Goal: Information Seeking & Learning: Learn about a topic

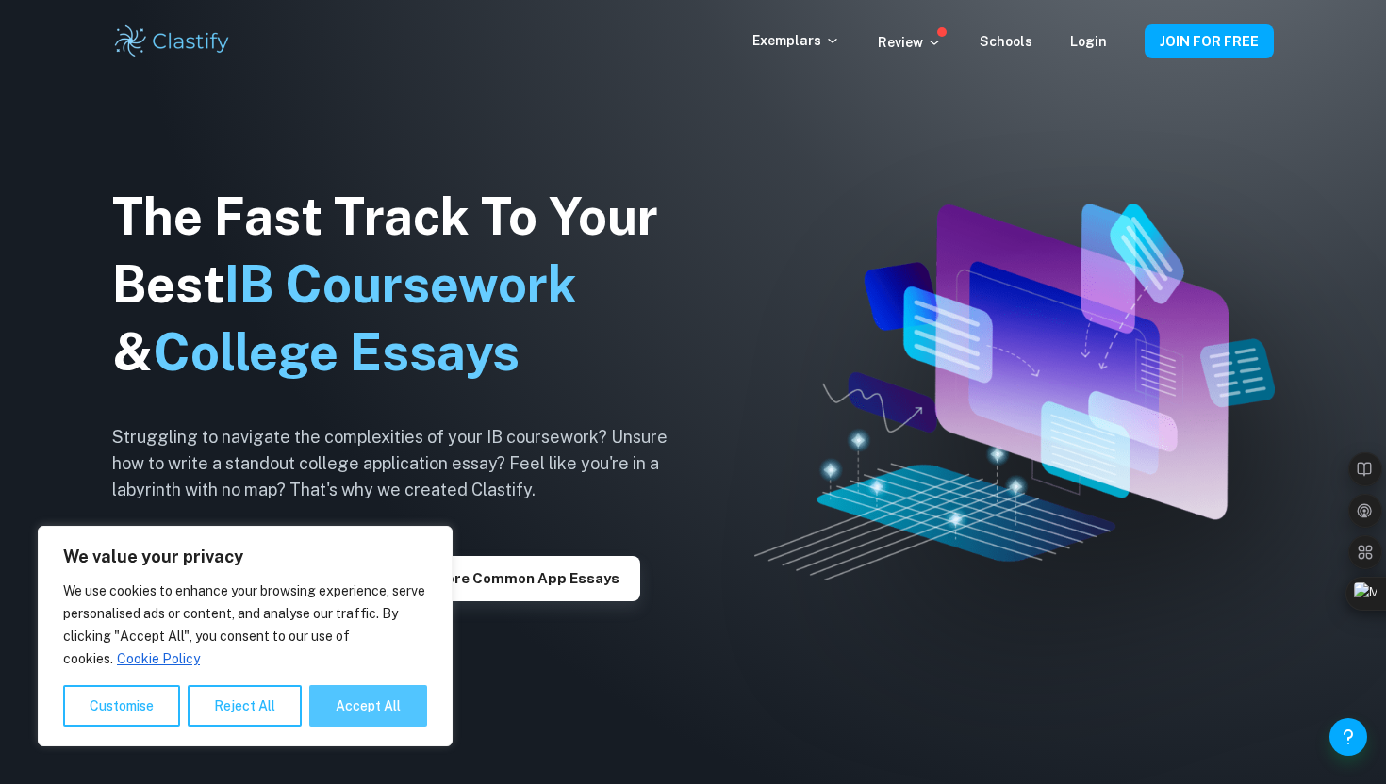
click at [379, 700] on button "Accept All" at bounding box center [368, 705] width 118 height 41
checkbox input "true"
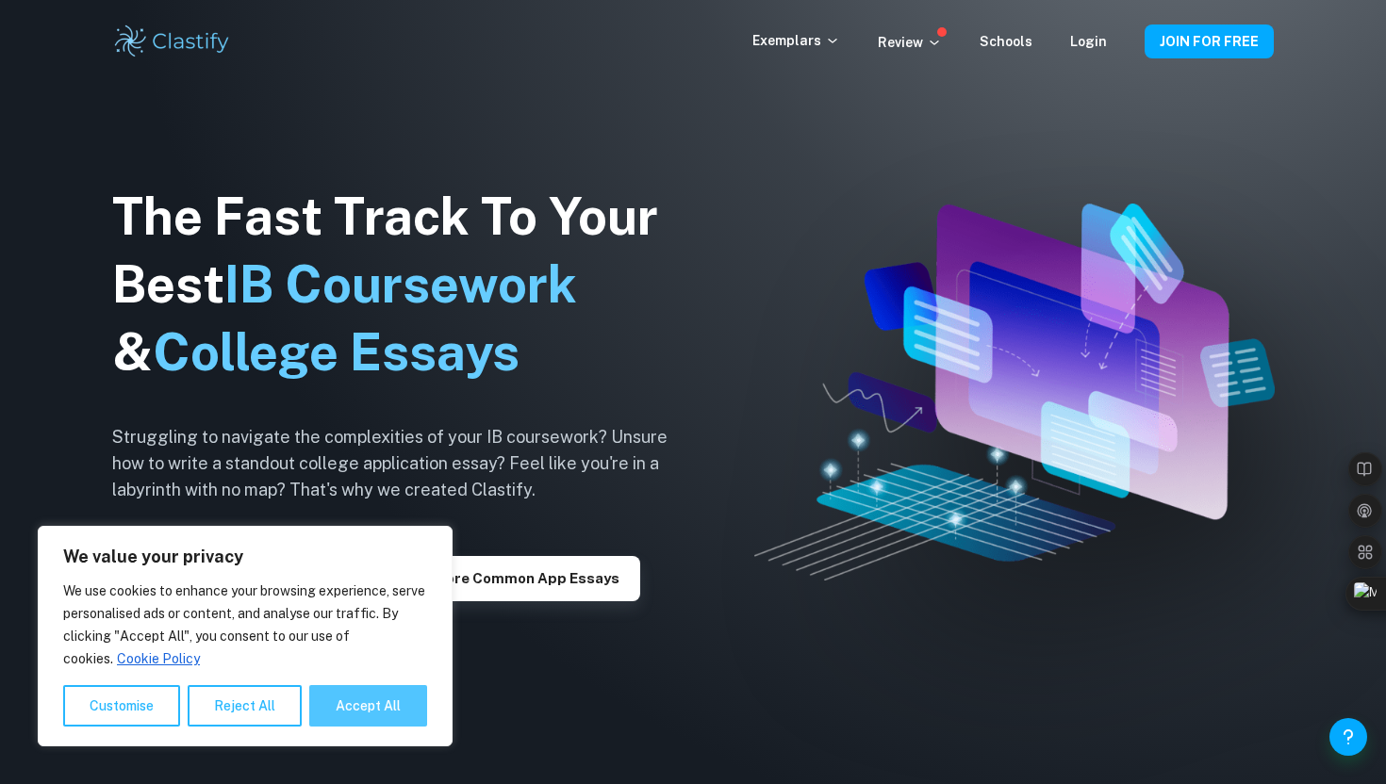
checkbox input "true"
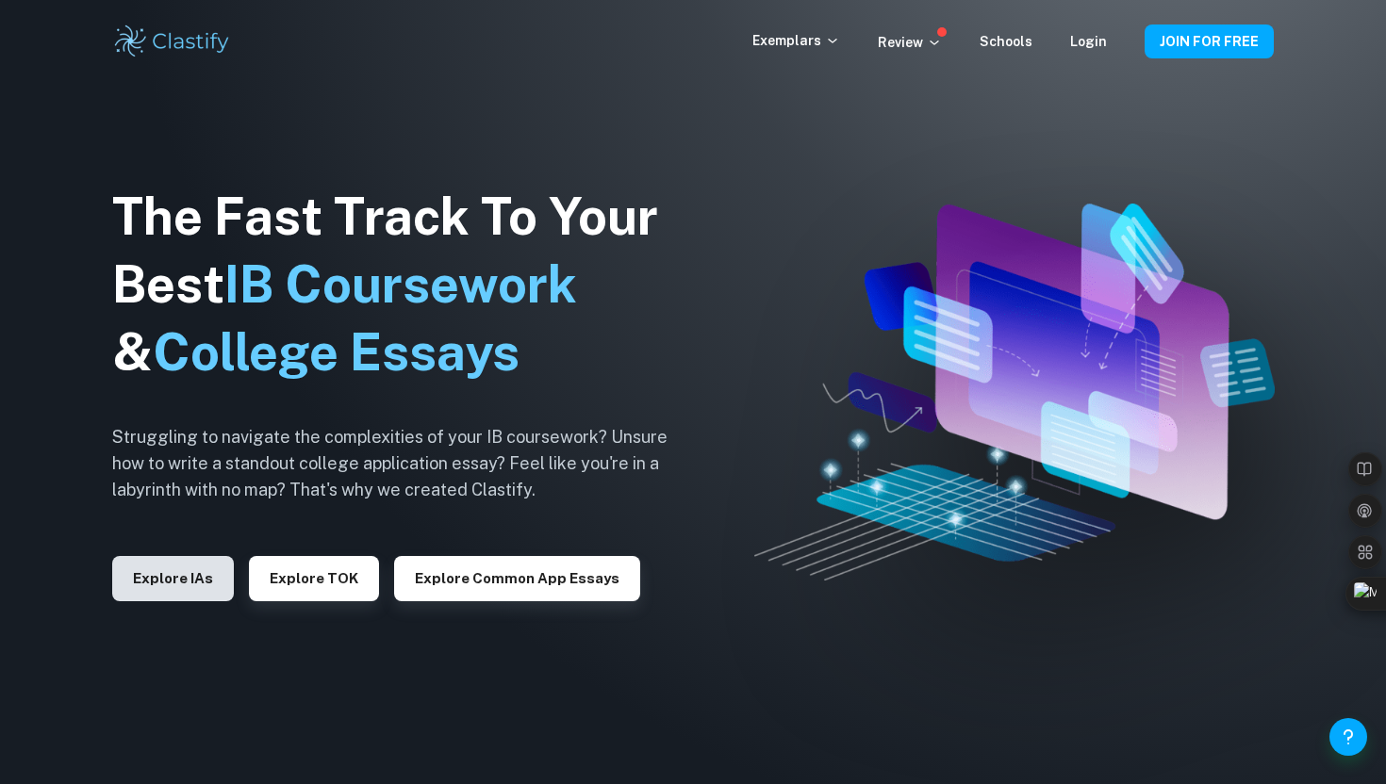
click at [197, 588] on button "Explore IAs" at bounding box center [173, 578] width 122 height 45
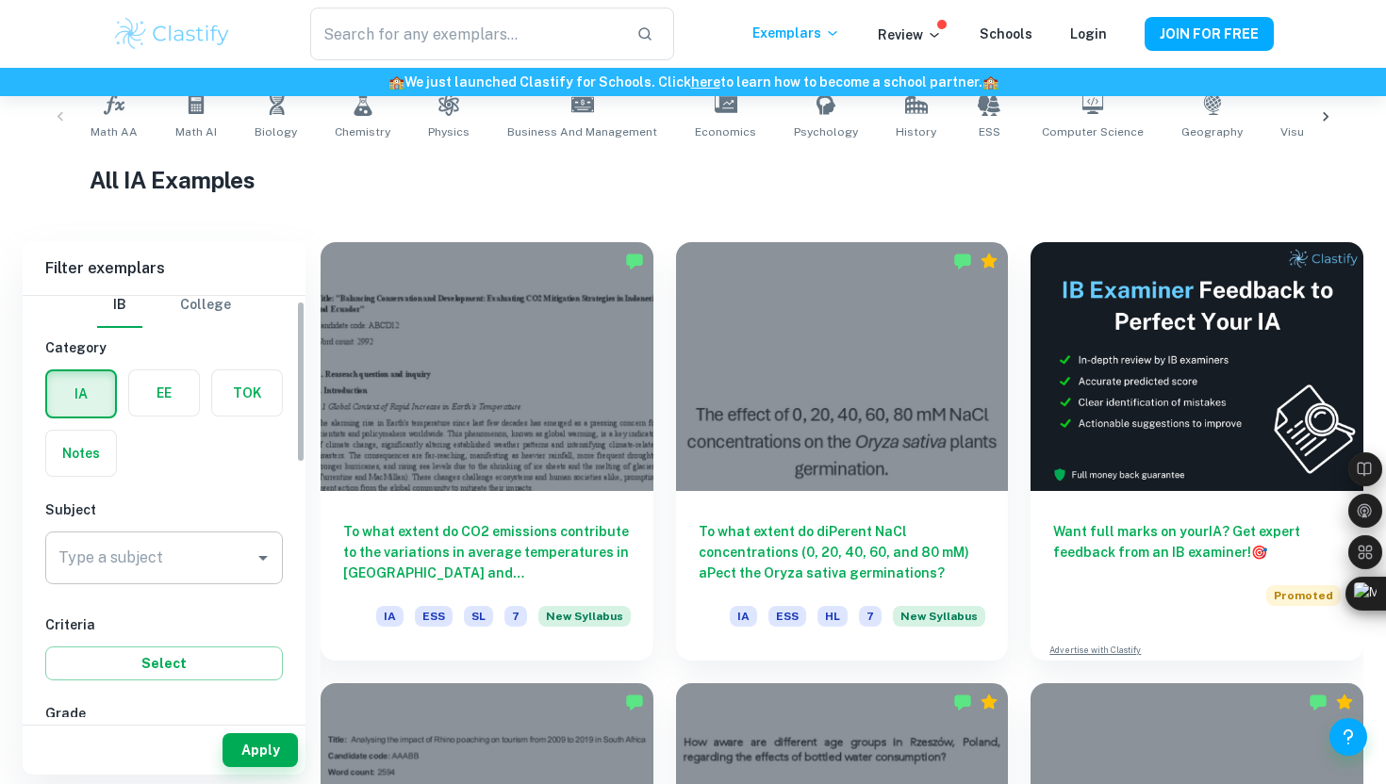
scroll to position [14, 0]
click at [217, 561] on input "Type a subject" at bounding box center [150, 557] width 192 height 36
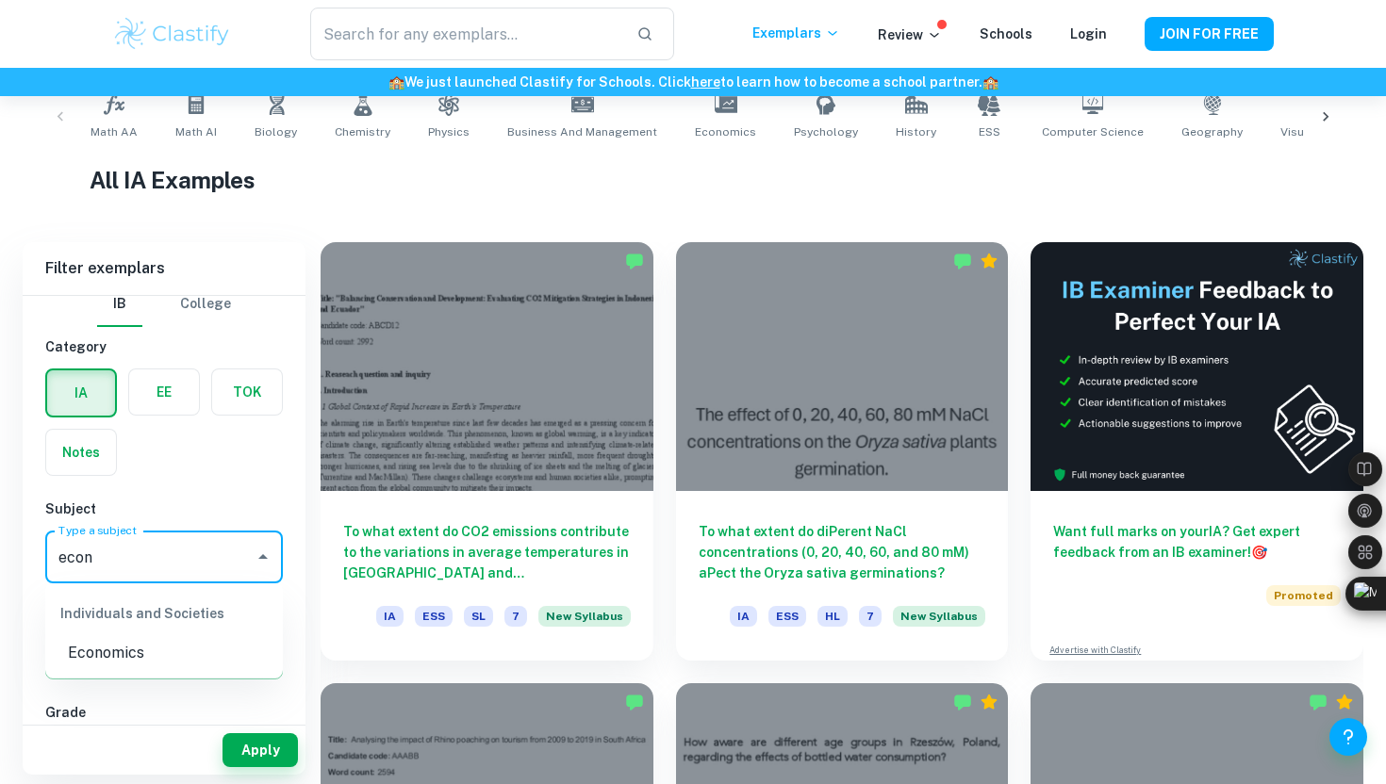
click at [179, 643] on li "Economics" at bounding box center [164, 653] width 238 height 34
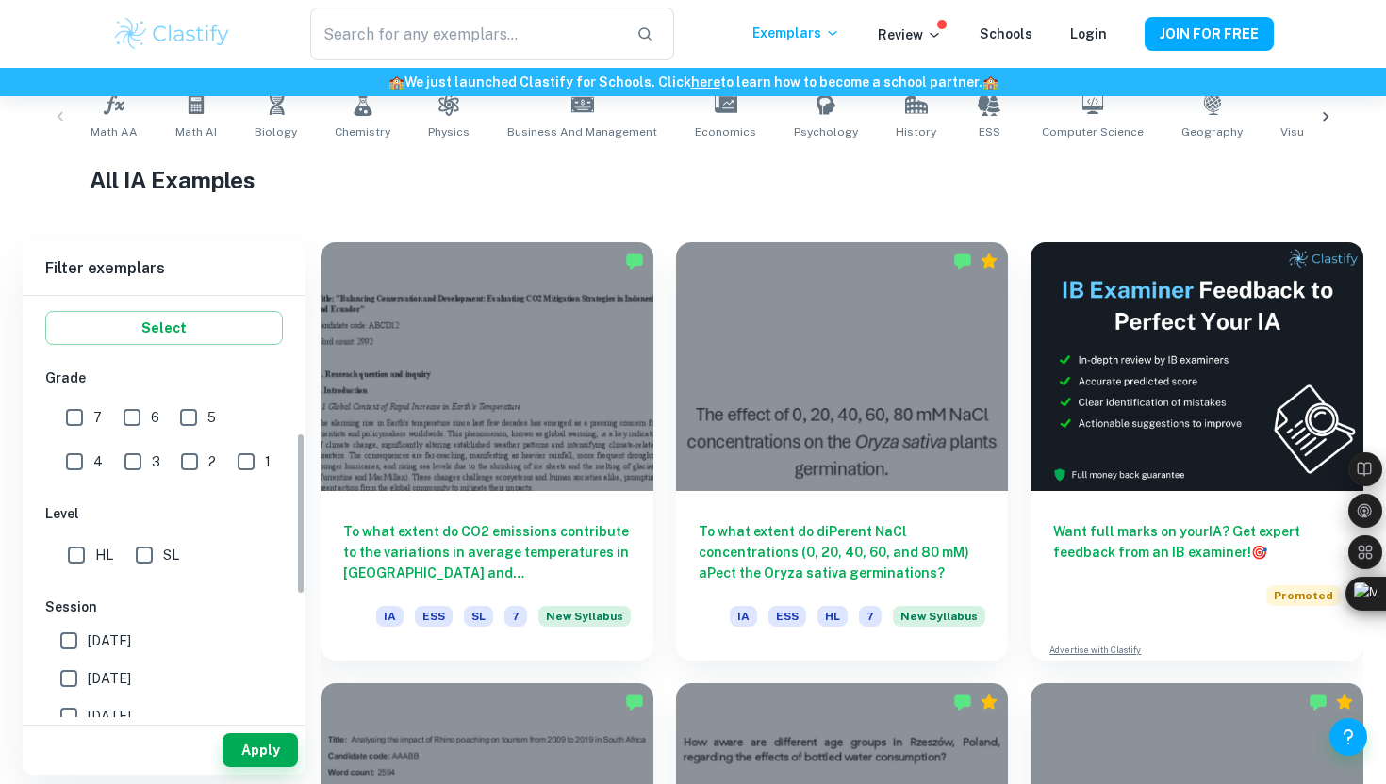
scroll to position [360, 0]
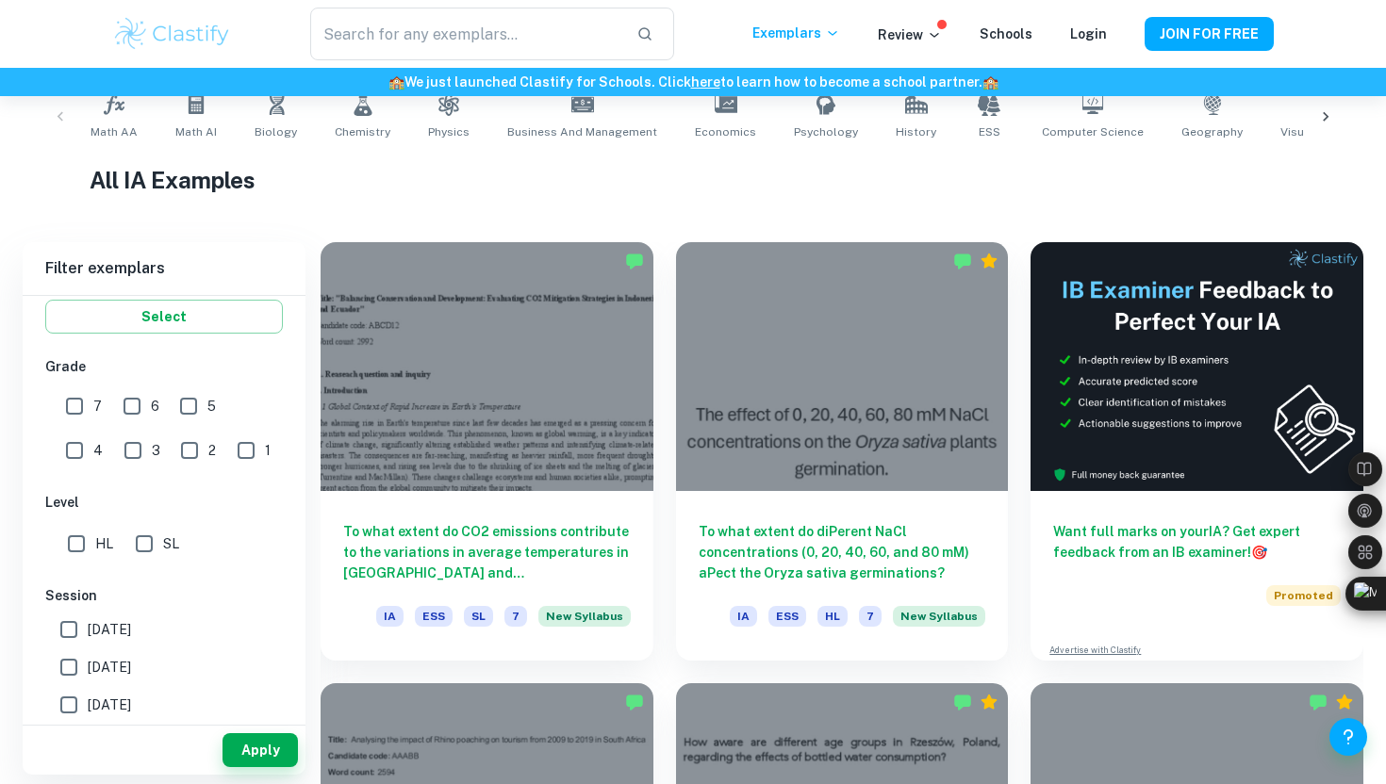
type input "Economics"
click at [75, 408] on input "7" at bounding box center [75, 406] width 38 height 38
checkbox input "true"
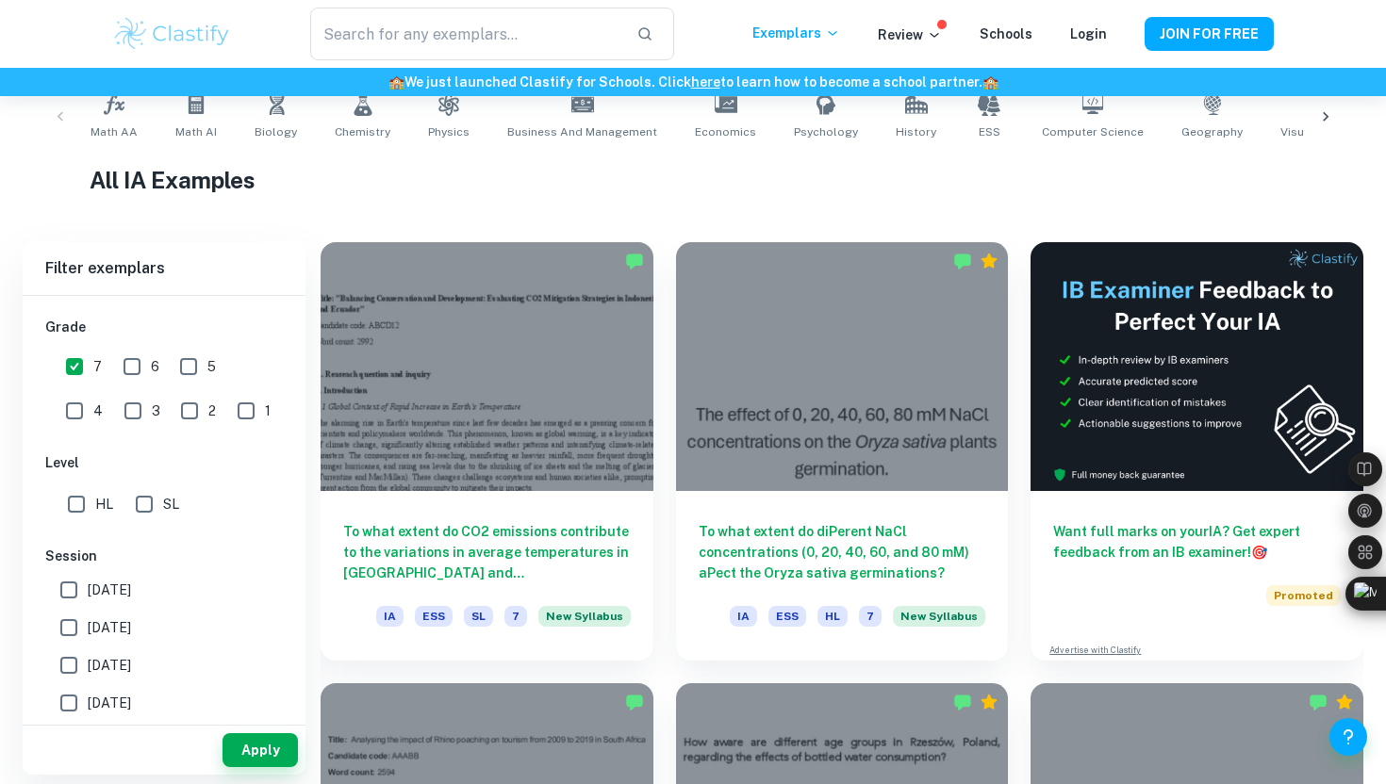
click at [79, 507] on input "HL" at bounding box center [77, 505] width 38 height 38
checkbox input "true"
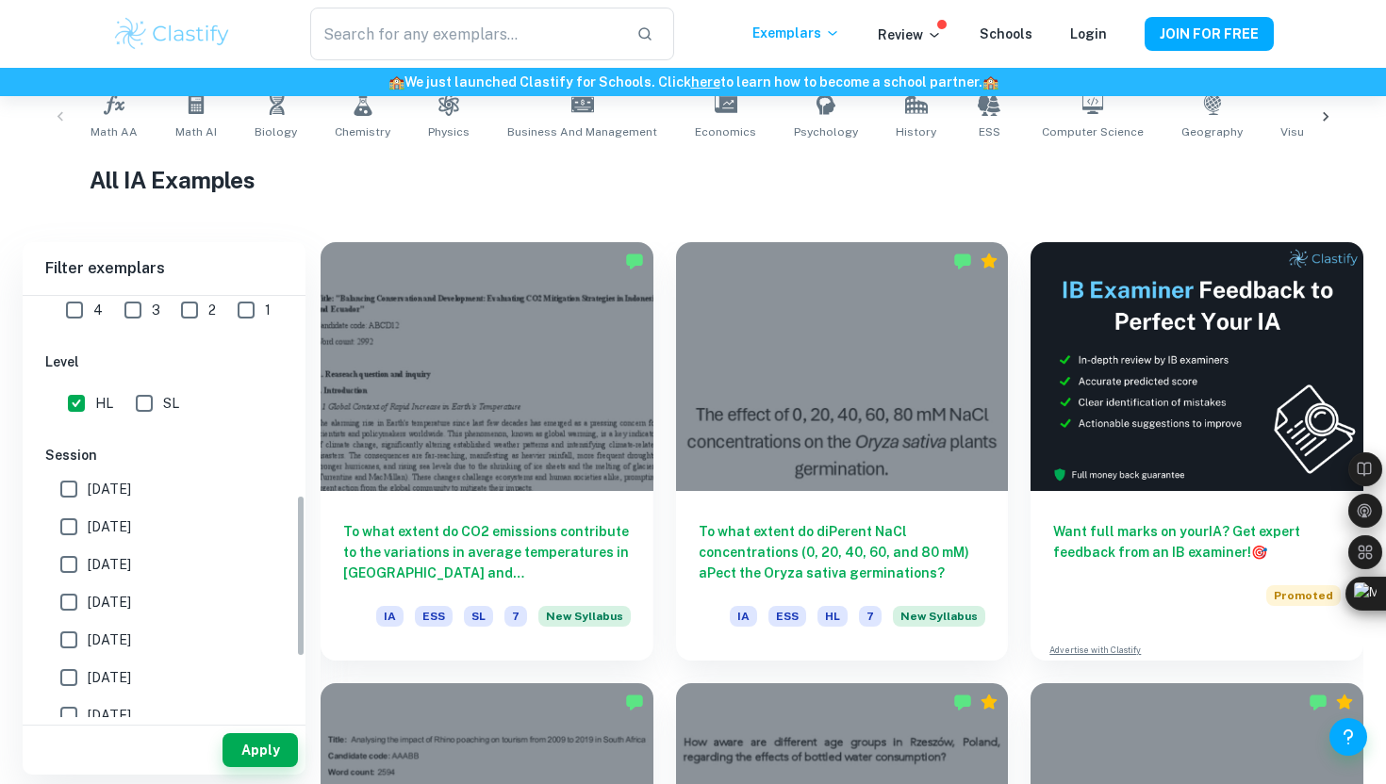
scroll to position [518, 0]
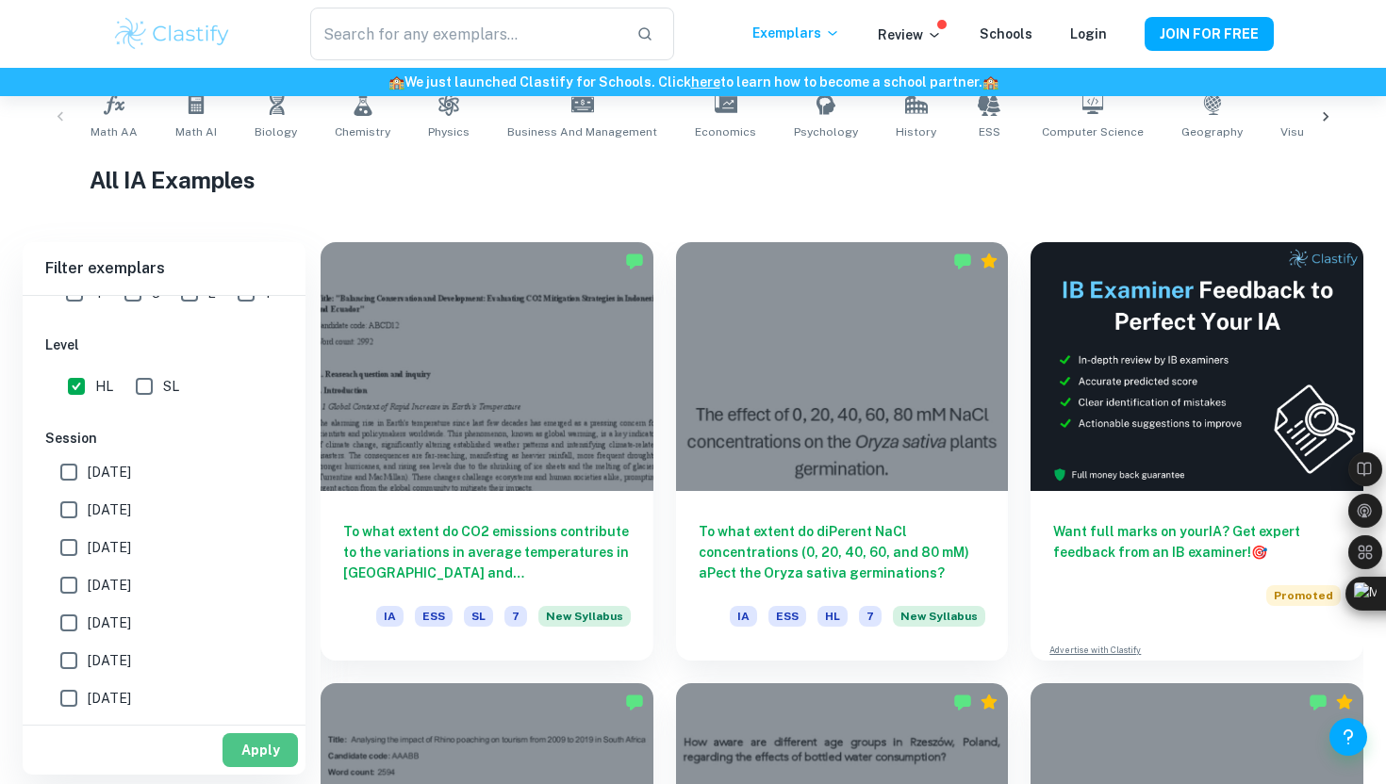
click at [255, 744] on button "Apply" at bounding box center [259, 750] width 75 height 34
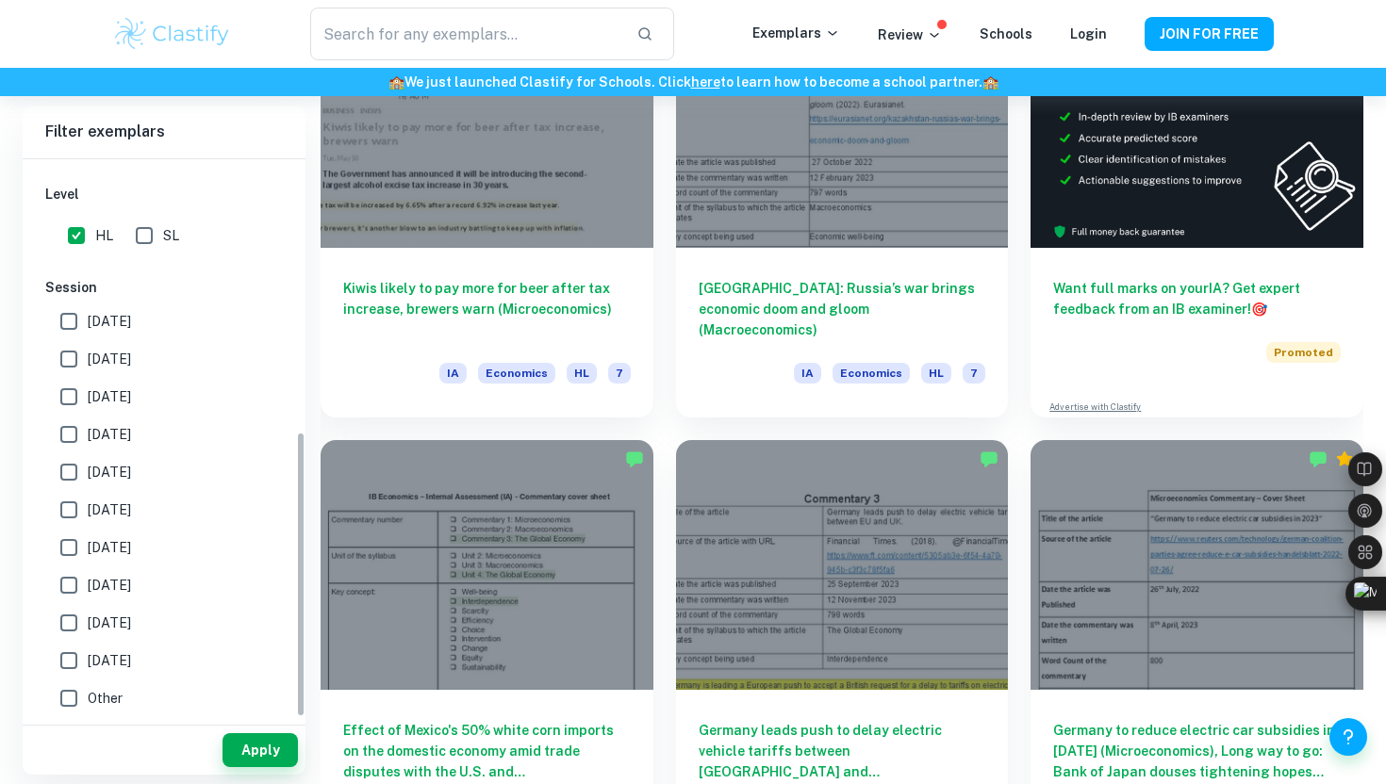
scroll to position [532, 0]
click at [141, 242] on input "SL" at bounding box center [144, 236] width 38 height 38
checkbox input "true"
click at [94, 242] on input "HL" at bounding box center [77, 236] width 38 height 38
checkbox input "false"
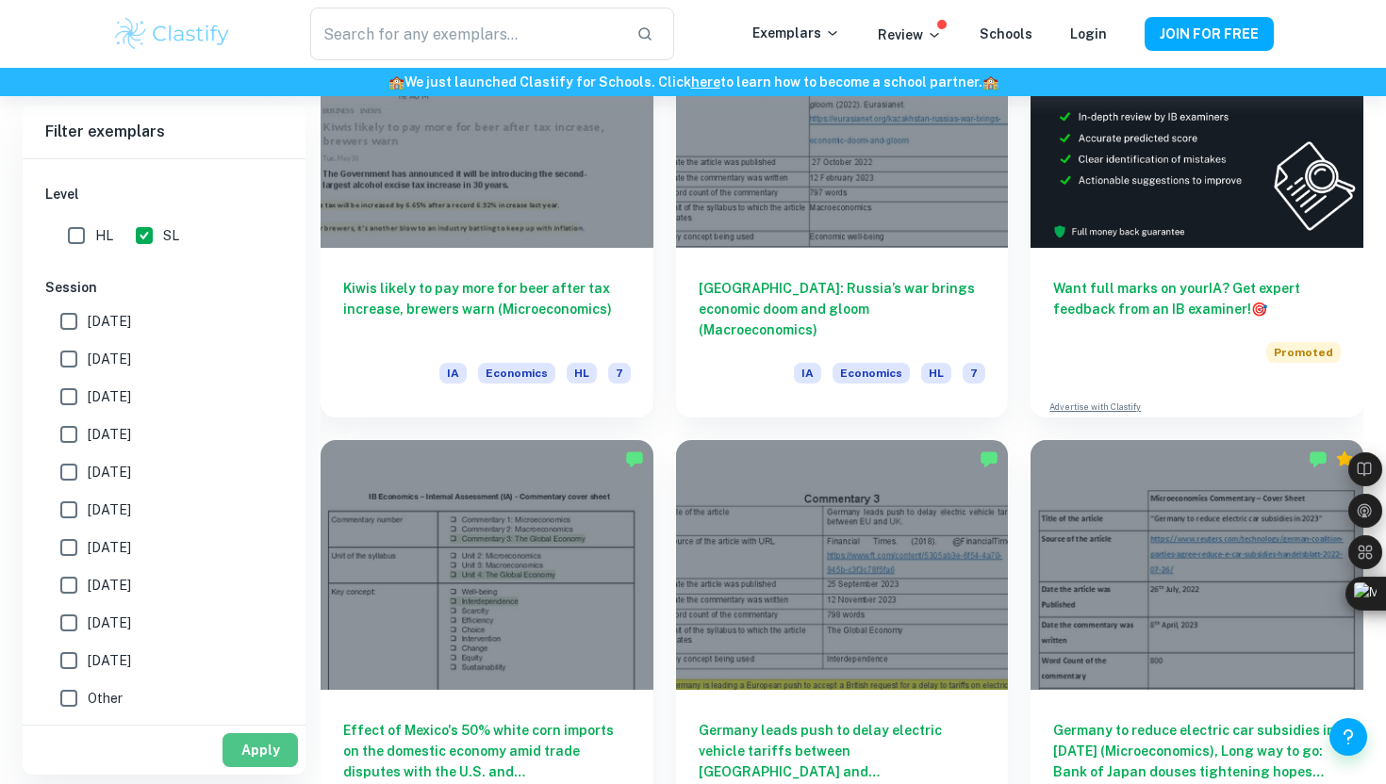
click at [264, 743] on button "Apply" at bounding box center [259, 750] width 75 height 34
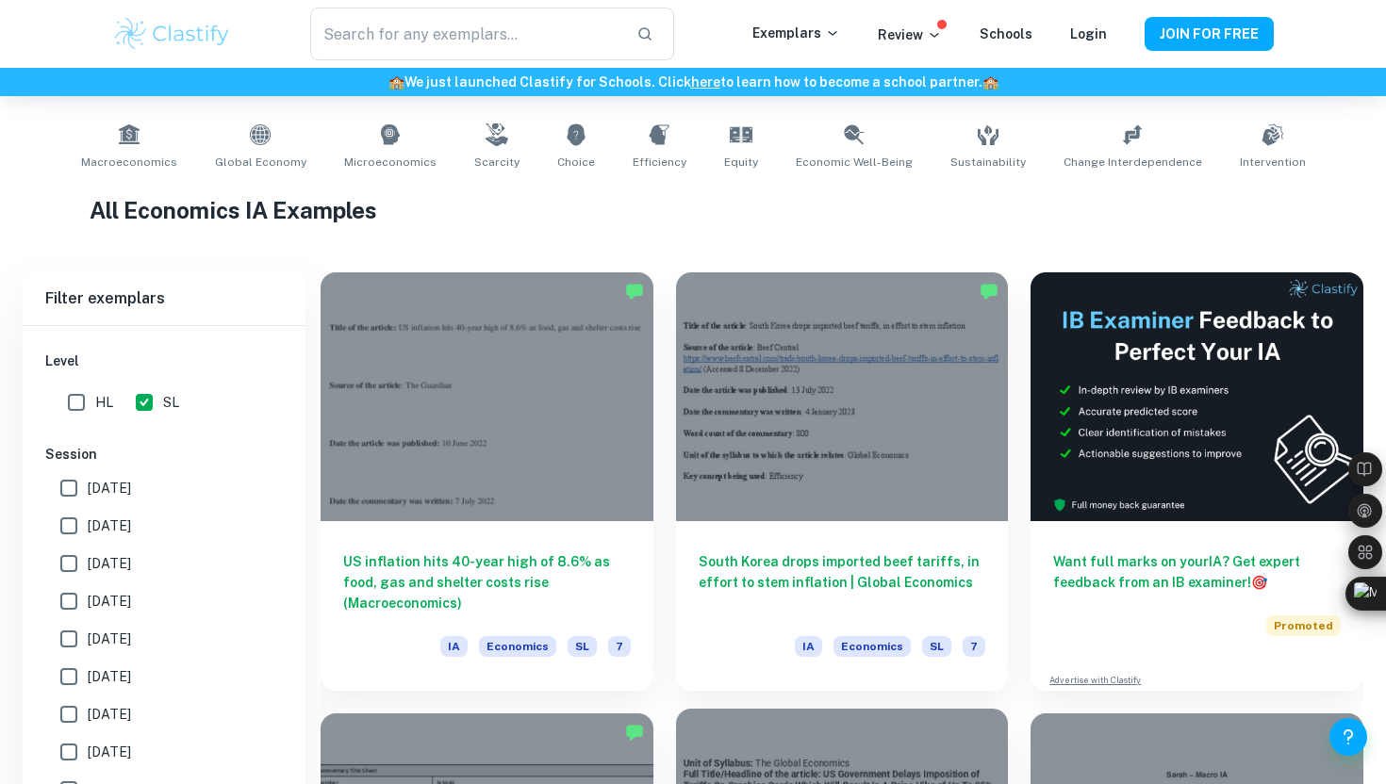
scroll to position [478, 0]
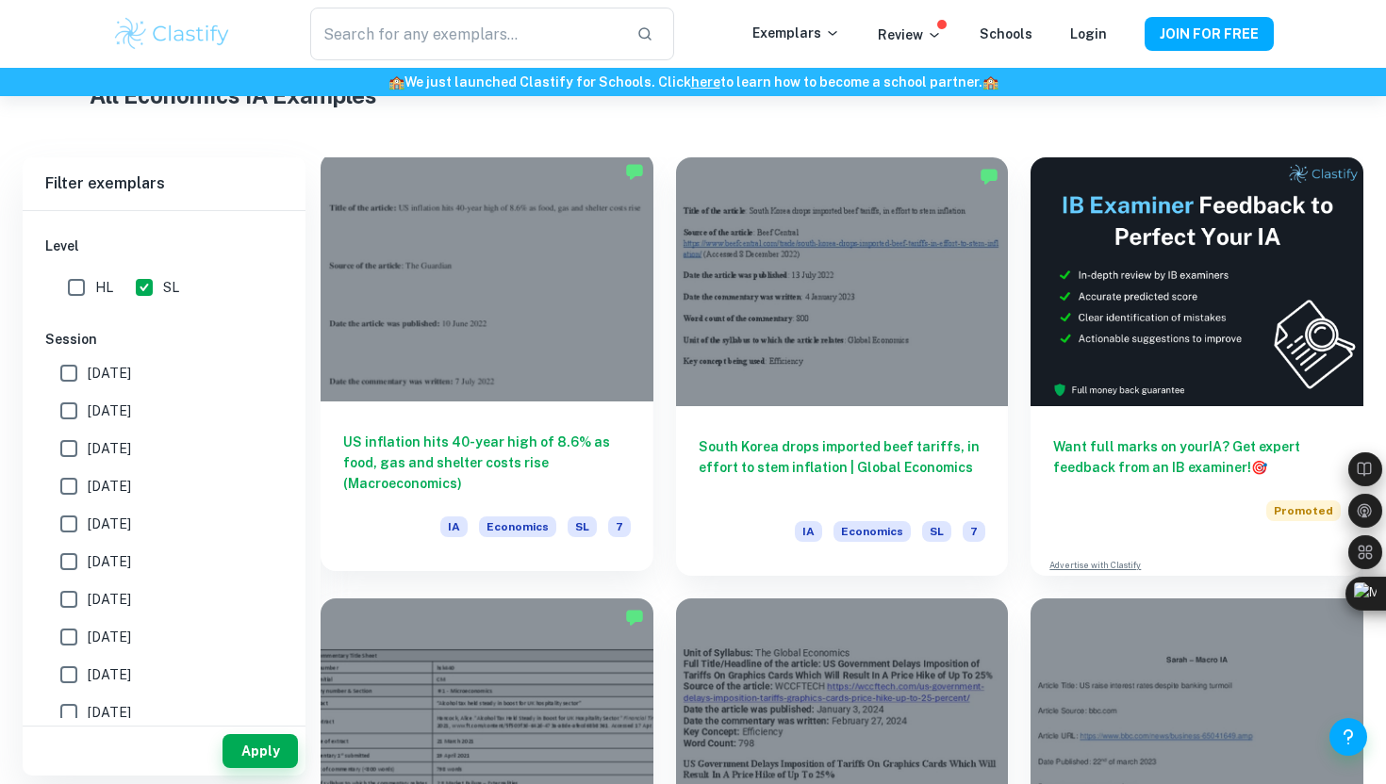
click at [569, 465] on h6 "US inflation hits 40-year high of 8.6% as food, gas and shelter costs rise (Mac…" at bounding box center [487, 463] width 288 height 62
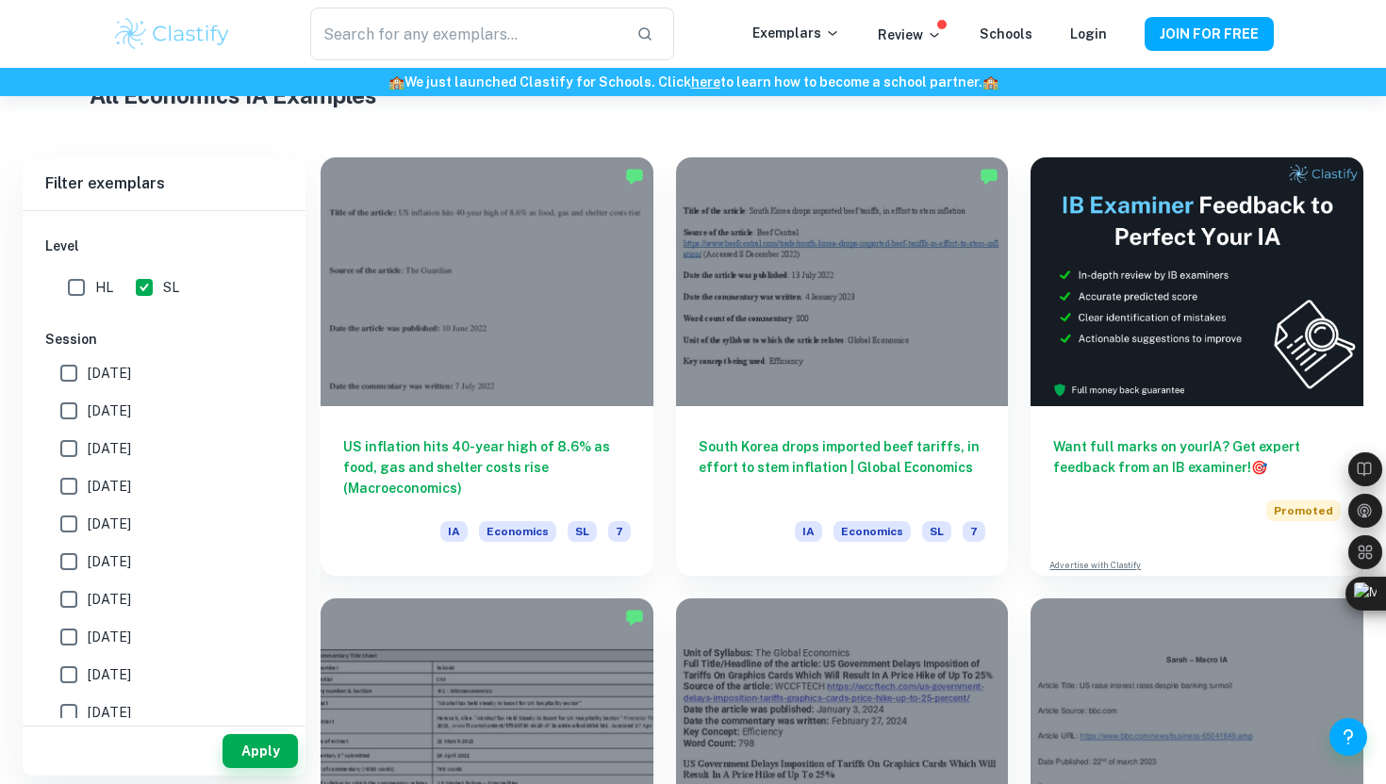
click at [120, 410] on span "May 2025" at bounding box center [109, 411] width 43 height 21
click at [88, 410] on input "May 2025" at bounding box center [69, 411] width 38 height 38
checkbox input "true"
click at [263, 752] on button "Apply" at bounding box center [259, 751] width 75 height 34
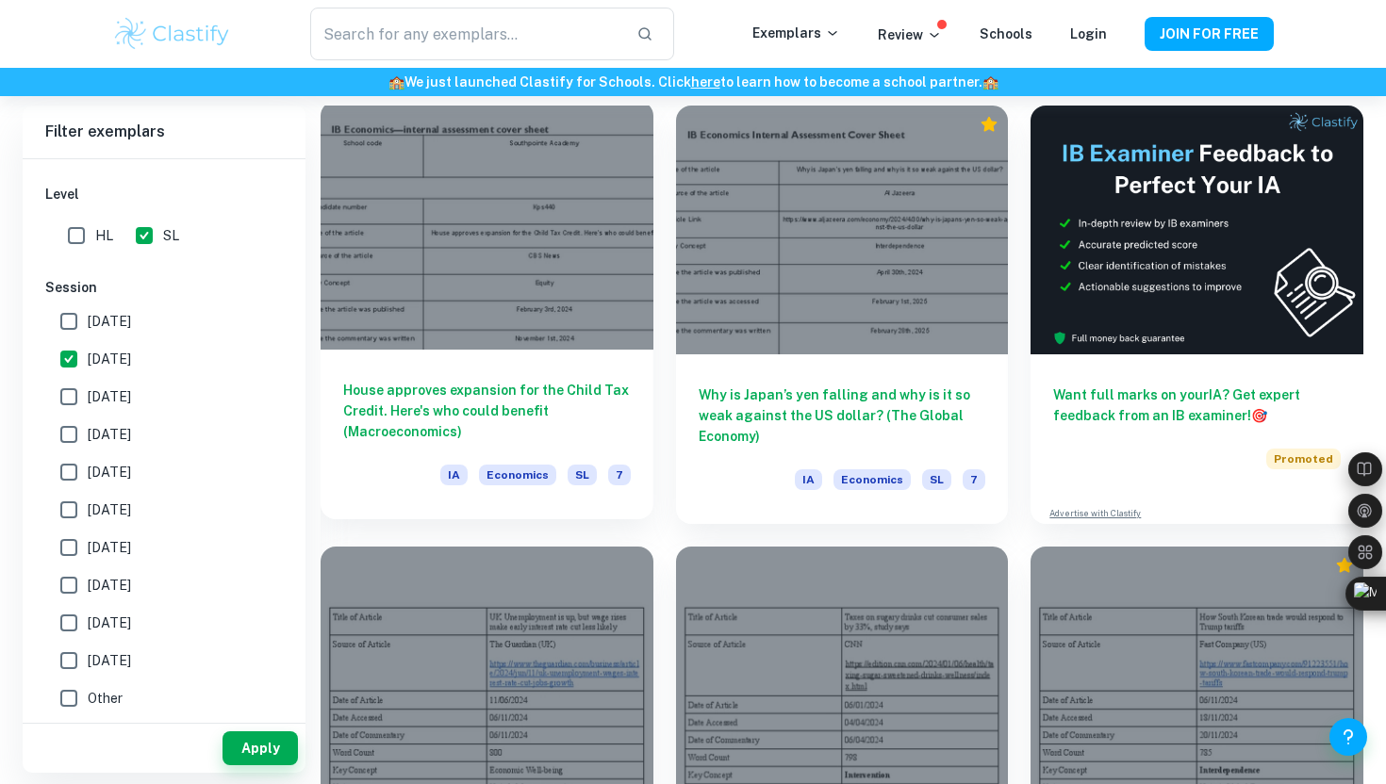
scroll to position [533, 0]
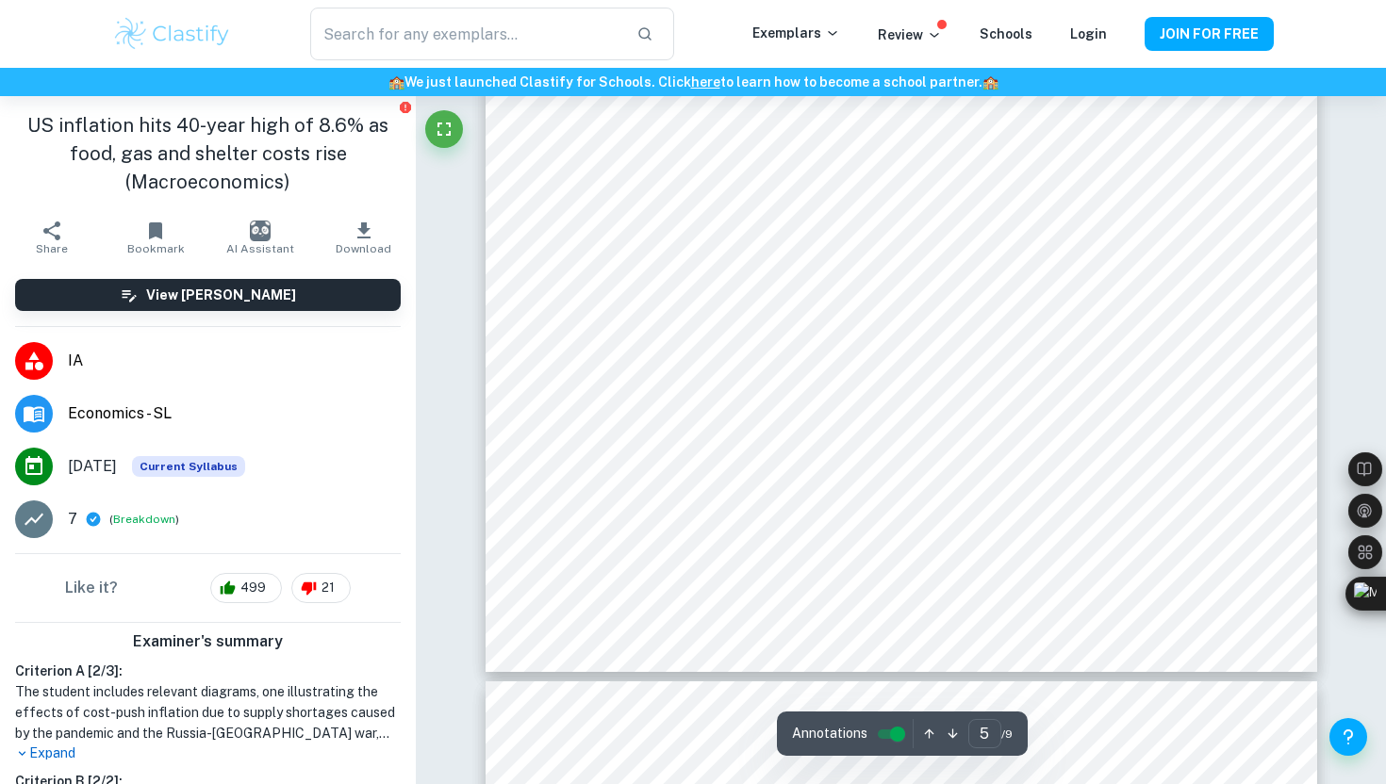
scroll to position [5624, 0]
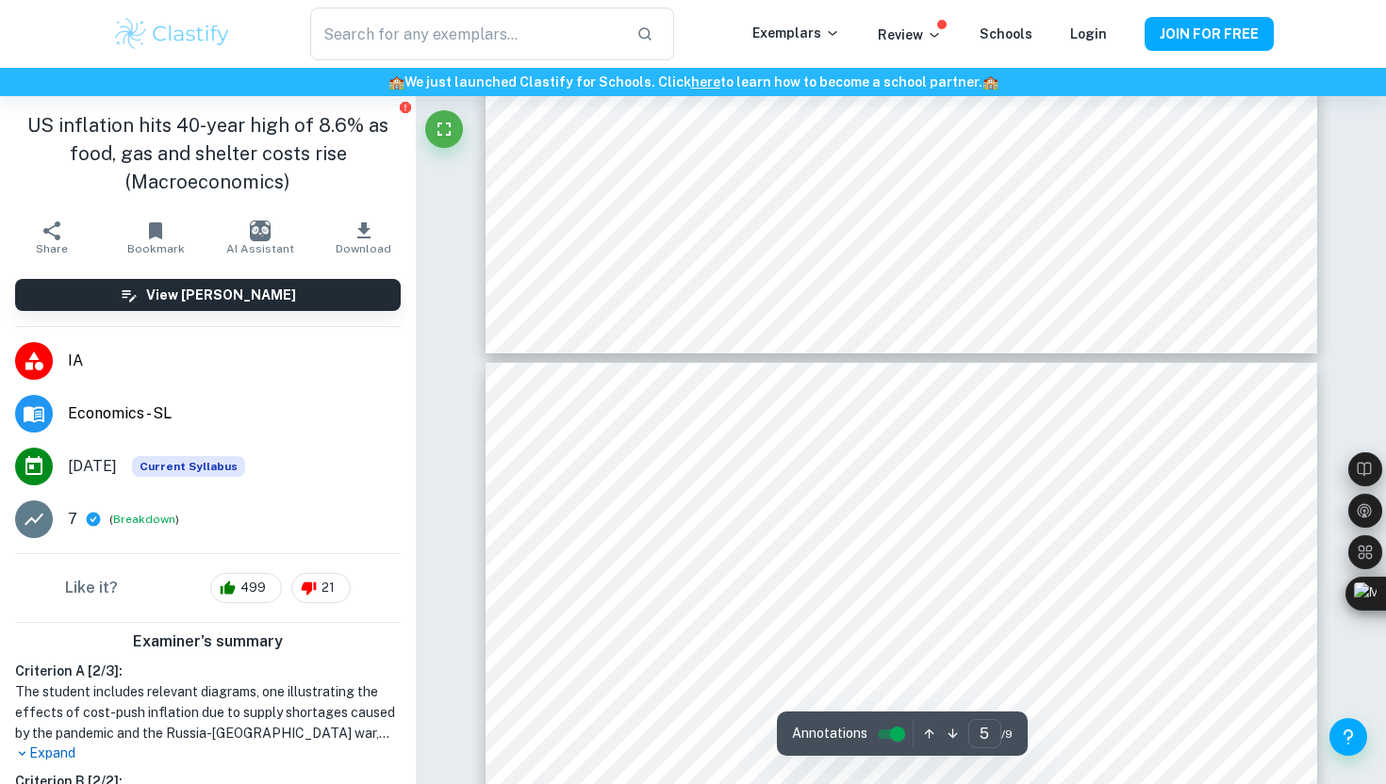
type input "6"
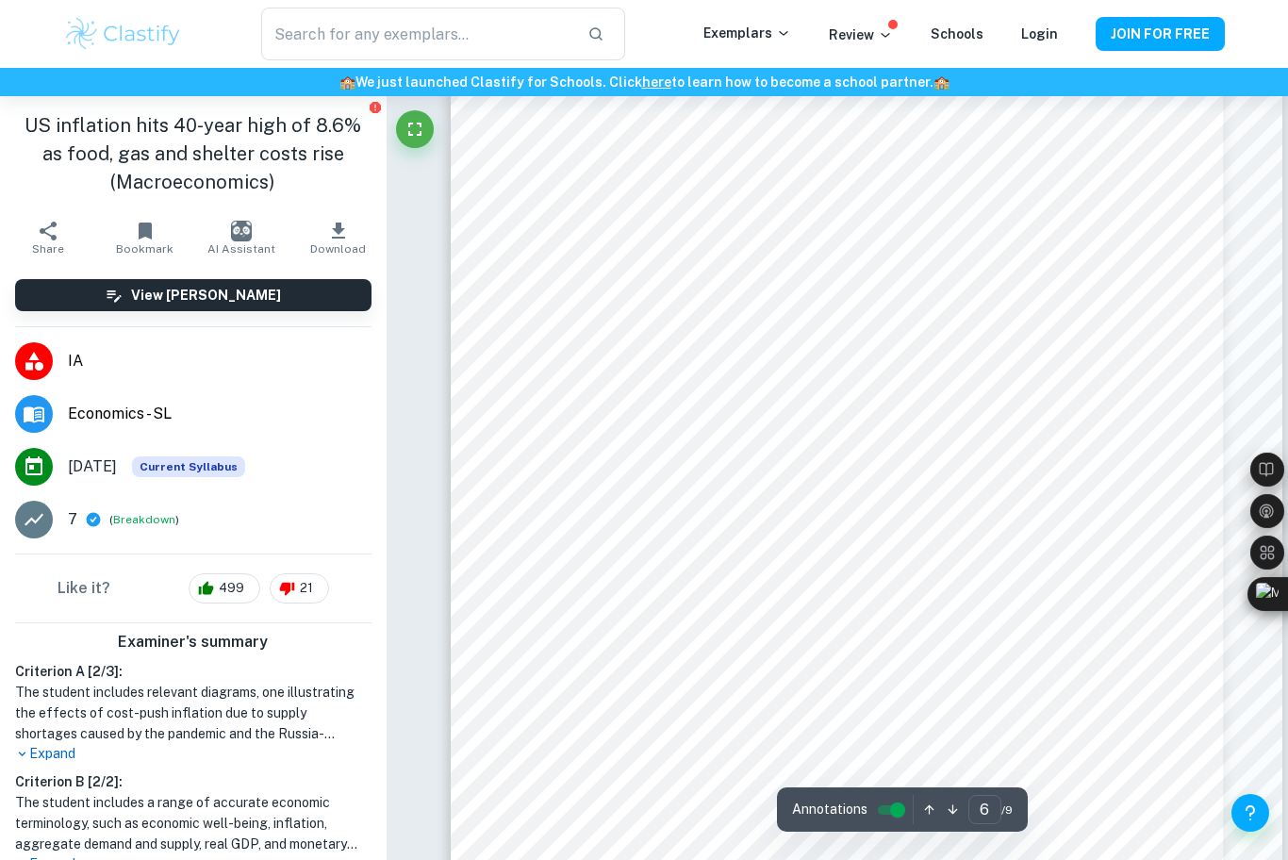
scroll to position [5917, 0]
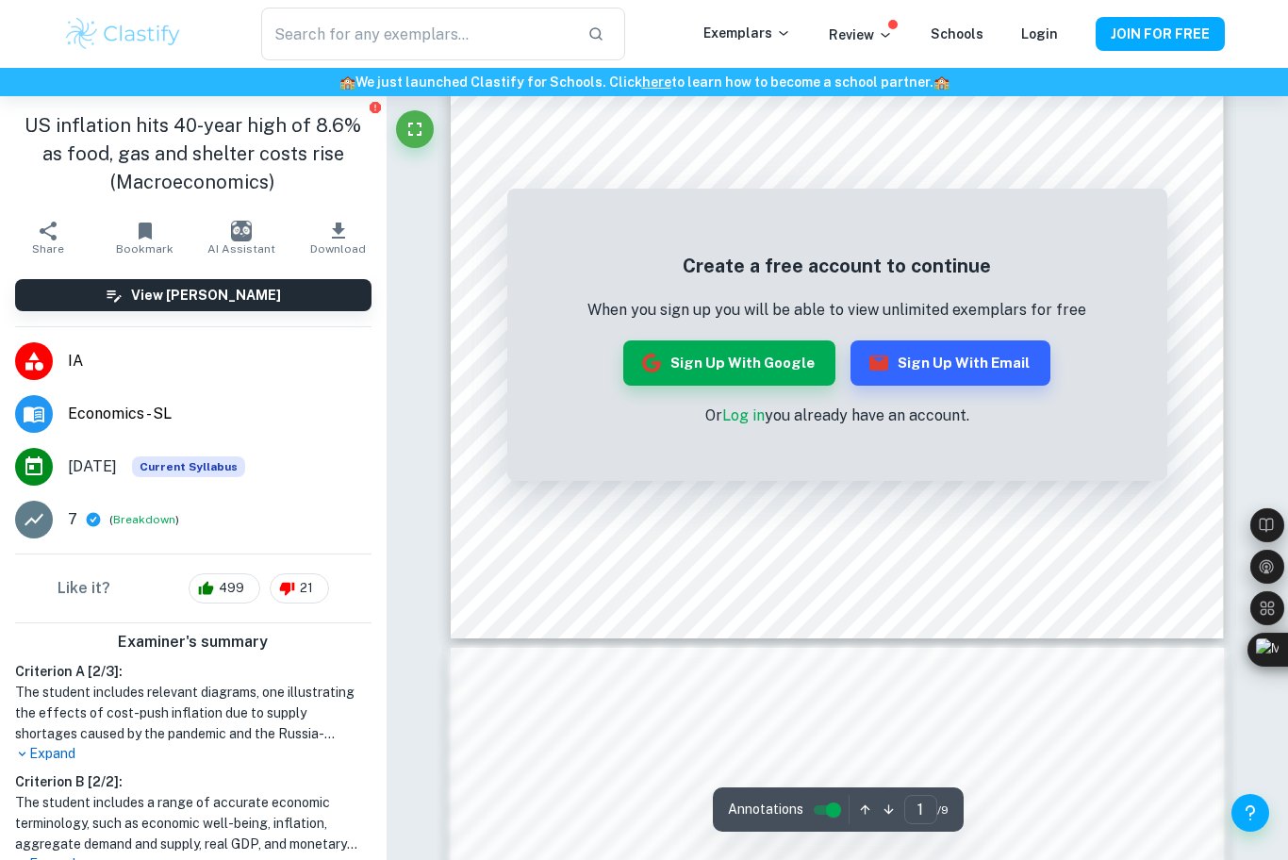
scroll to position [595, 0]
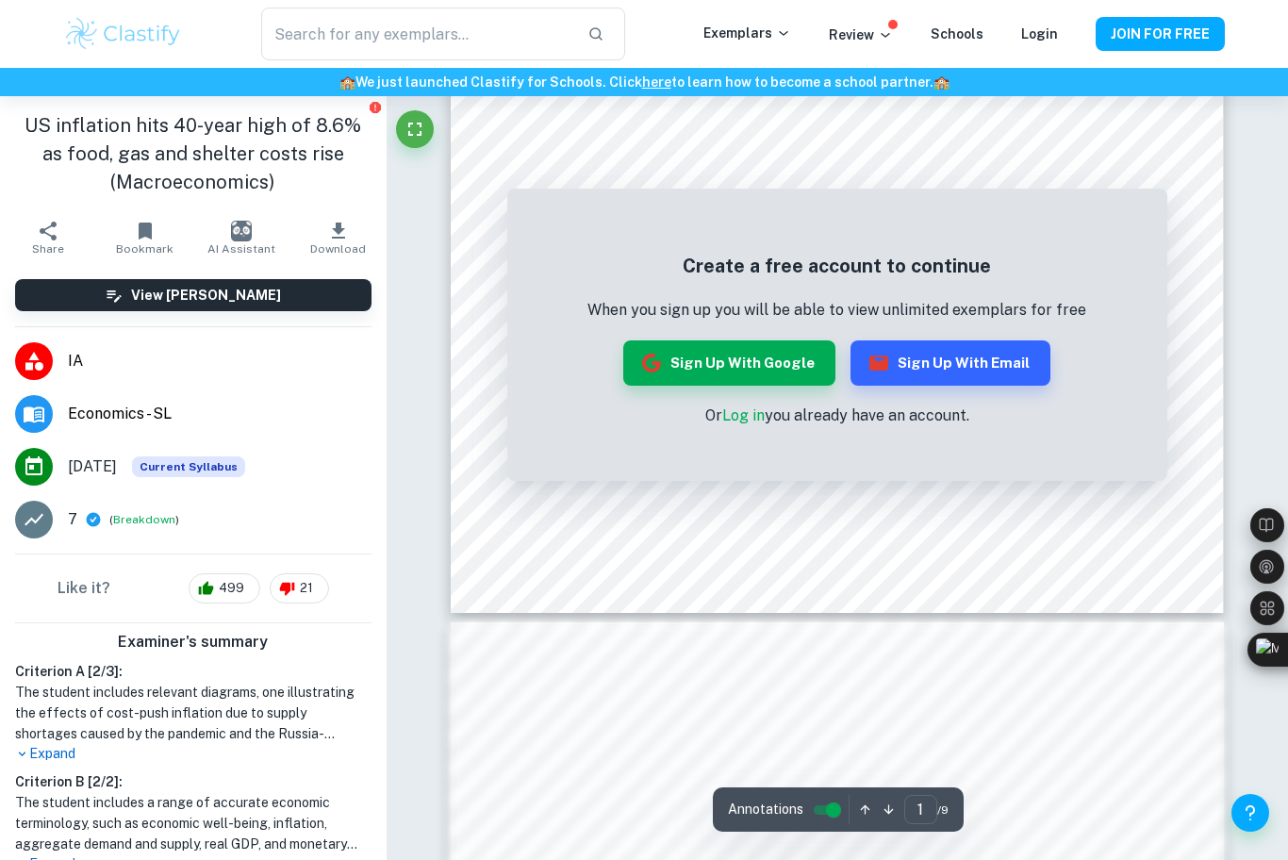
click at [747, 412] on link "Log in" at bounding box center [743, 415] width 42 height 18
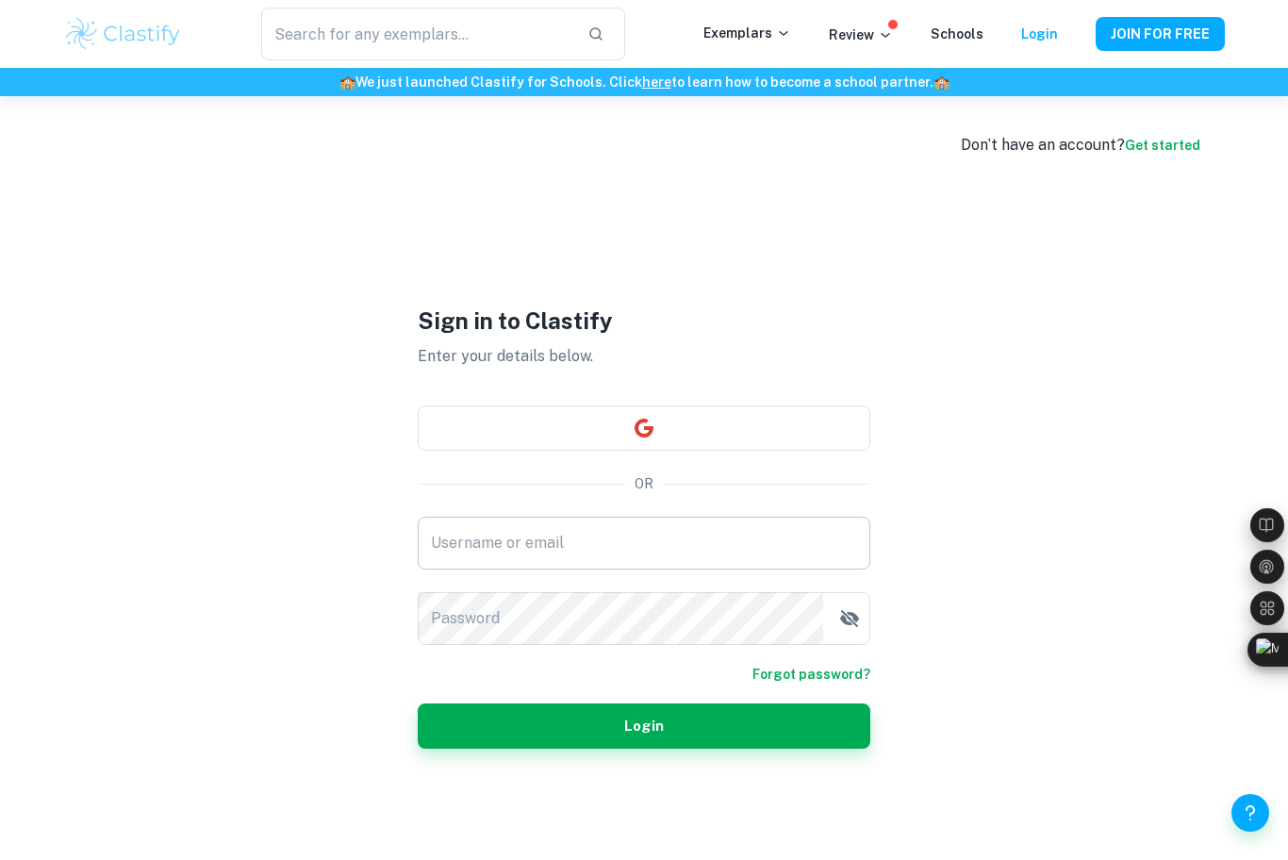
click at [572, 551] on input "Username or email" at bounding box center [644, 543] width 453 height 53
type input "gavinhu@hotmail.co.nz"
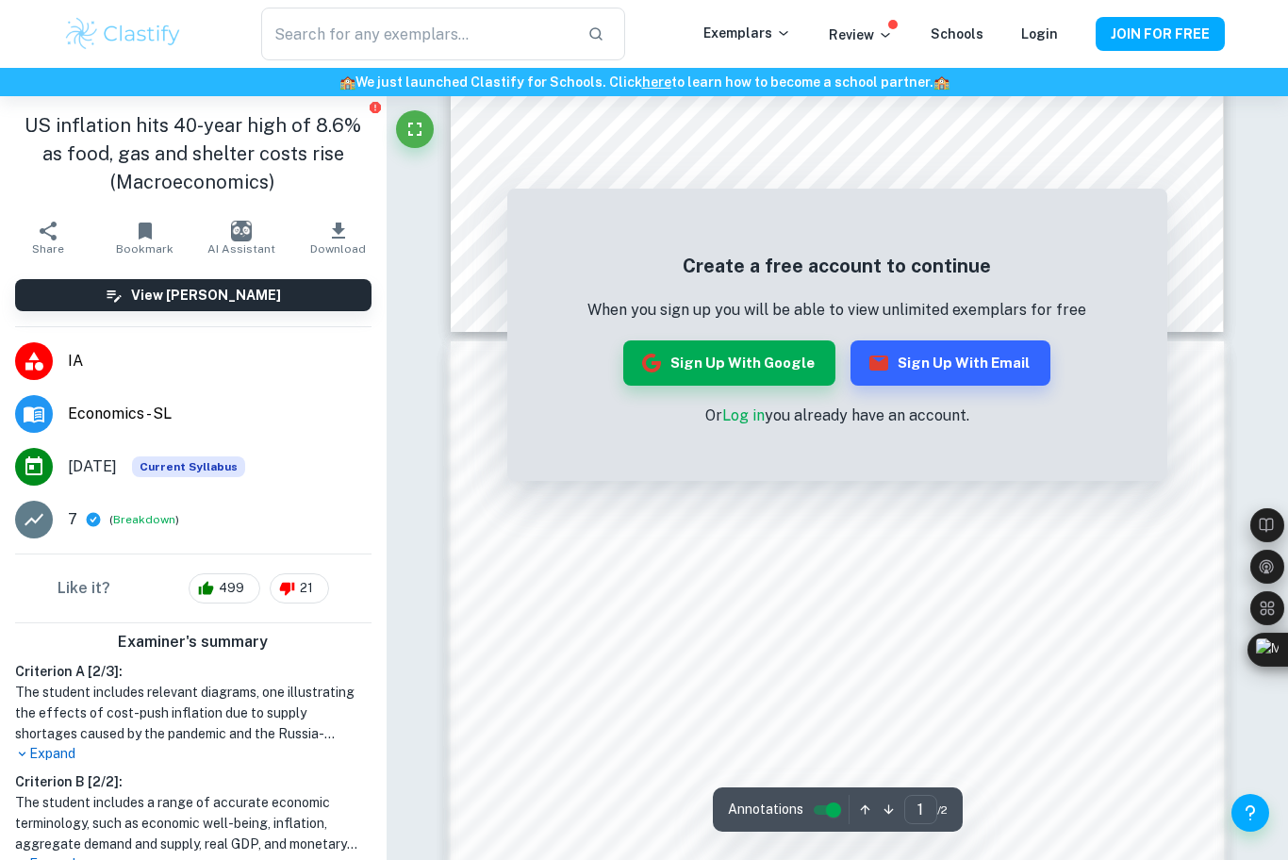
scroll to position [880, 0]
click at [798, 376] on button "Sign up with Google" at bounding box center [729, 362] width 212 height 45
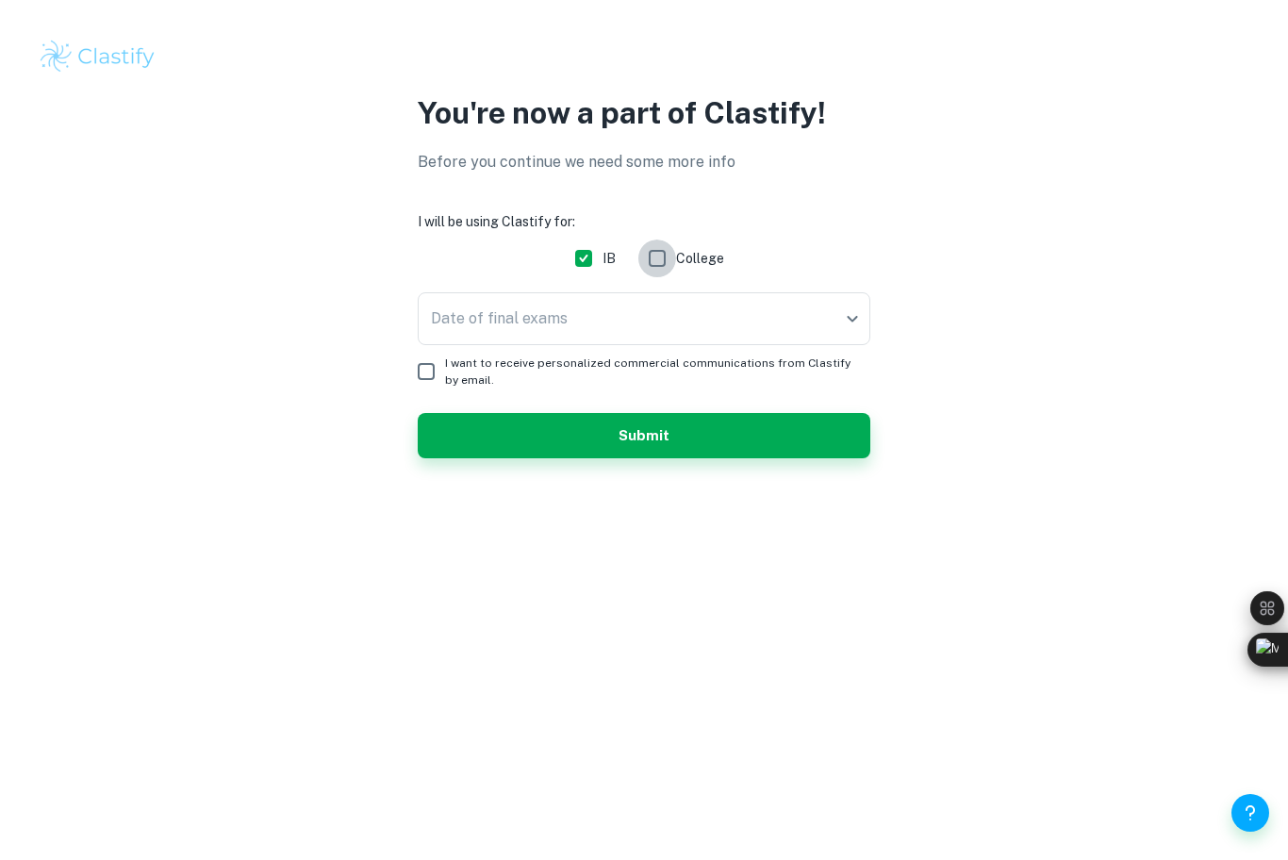
click at [644, 257] on input "College" at bounding box center [657, 258] width 38 height 38
checkbox input "true"
click at [586, 255] on input "IB" at bounding box center [584, 258] width 38 height 38
checkbox input "false"
click at [633, 327] on body "We value your privacy We use cookies to enhance your browsing experience, serve…" at bounding box center [644, 430] width 1288 height 860
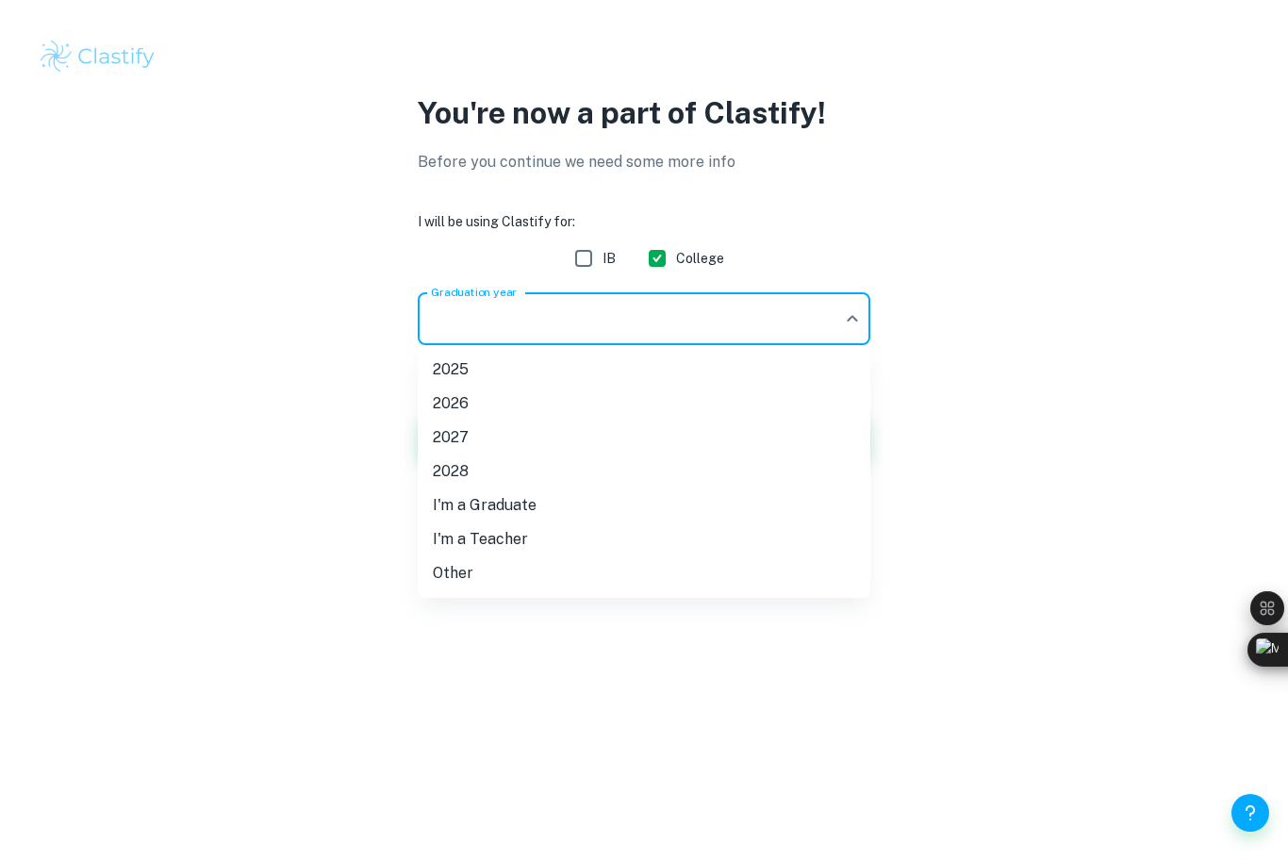
click at [490, 561] on li "Other" at bounding box center [644, 573] width 453 height 34
type input "Other"
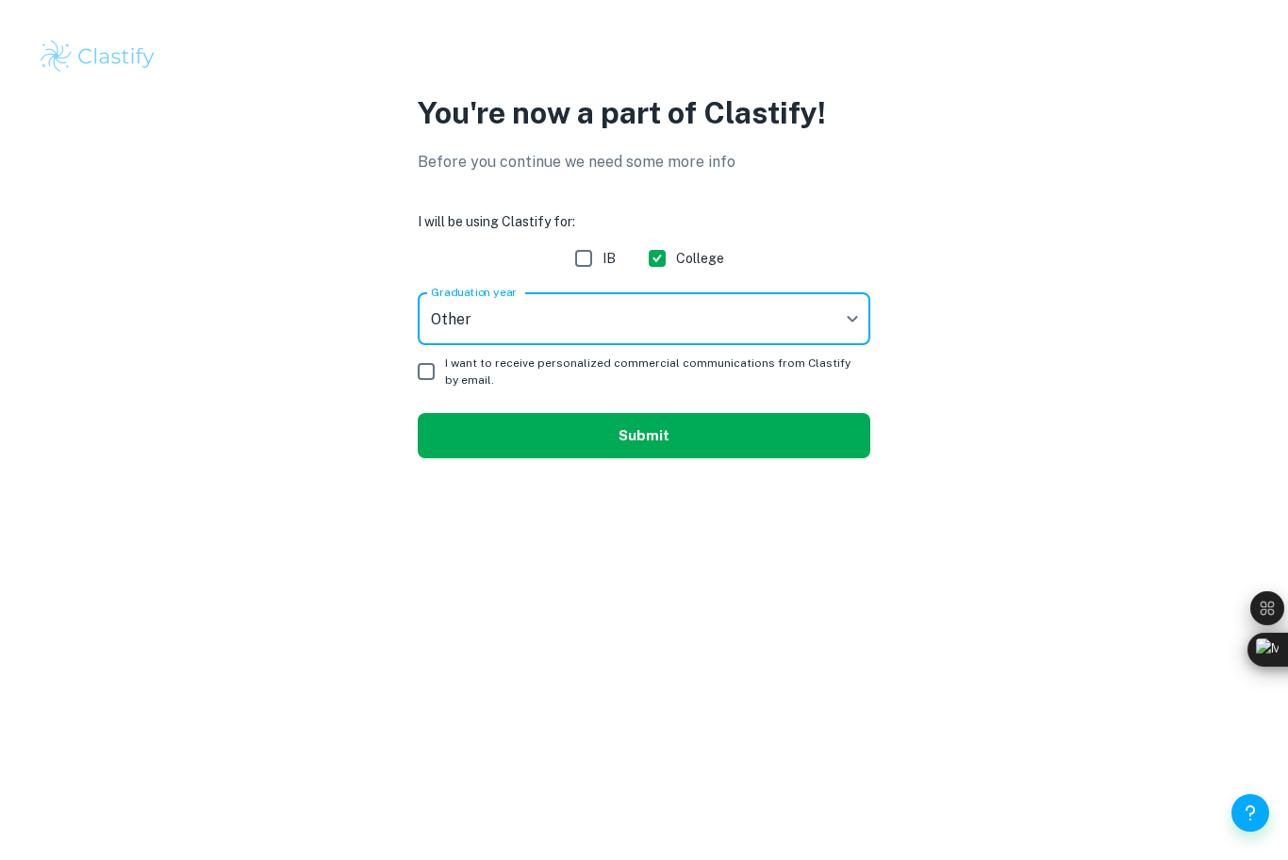
click at [549, 436] on button "Submit" at bounding box center [644, 435] width 453 height 45
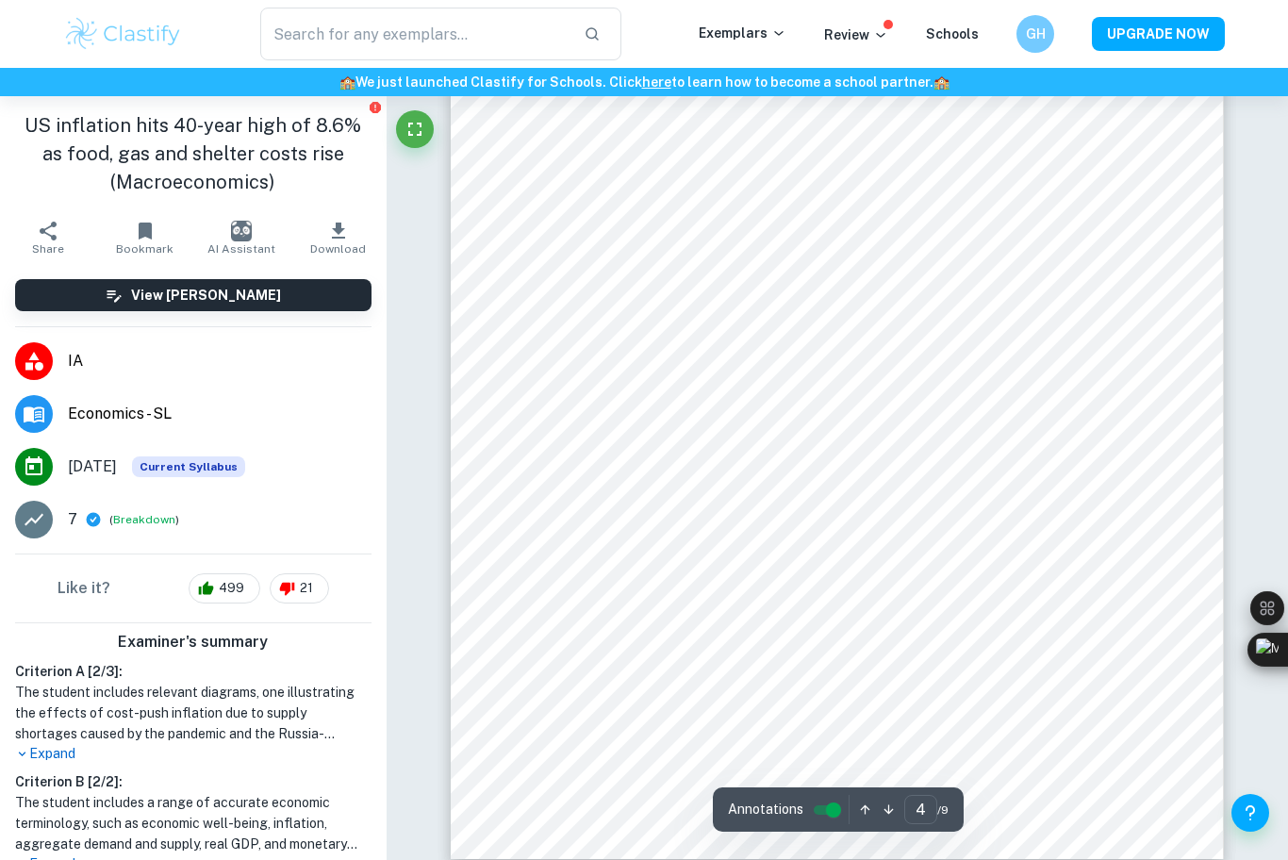
type input "5"
